Goal: Navigation & Orientation: Find specific page/section

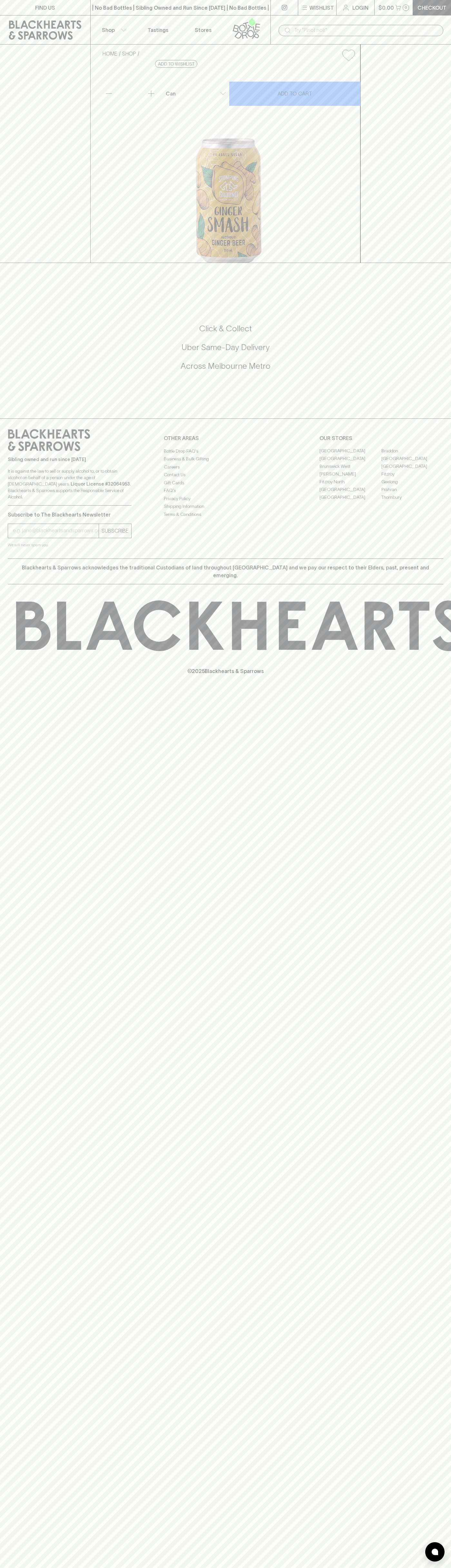
click at [47, 8] on p "FIND US" at bounding box center [45, 8] width 20 height 8
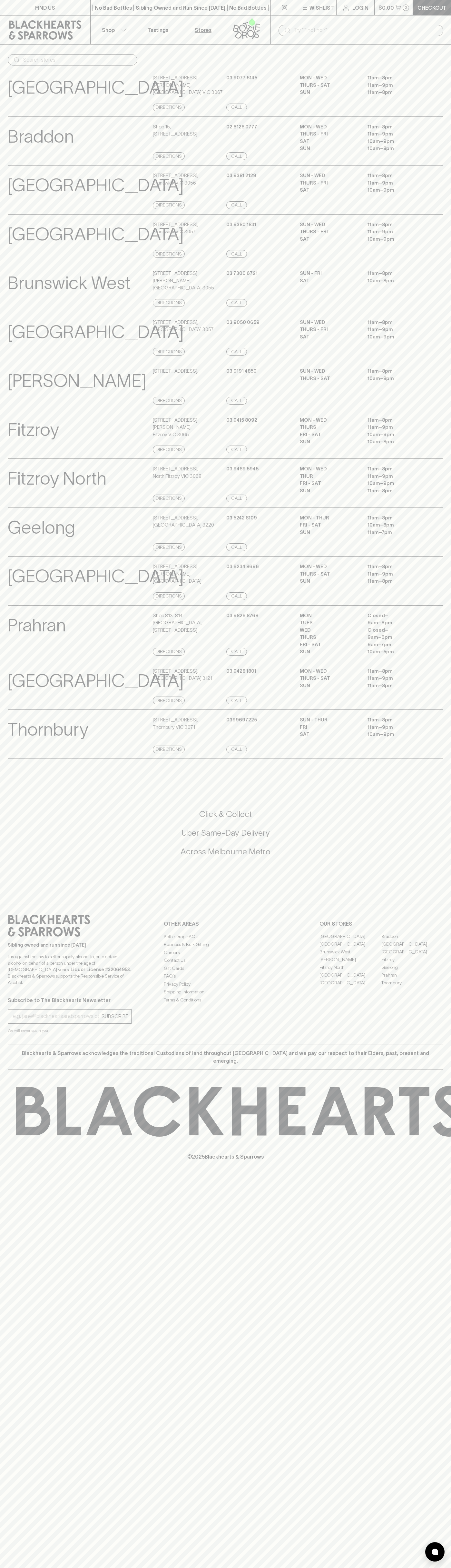
click at [28, 1567] on html "FIND US | No Bad Bottles | Sibling Owned and Run Since [DATE] | No Bad Bottles …" at bounding box center [225, 784] width 451 height 1568
click at [17, 1176] on div "© 2025 Blackhearts & Sparrows" at bounding box center [225, 1123] width 451 height 107
